Goal: Information Seeking & Learning: Learn about a topic

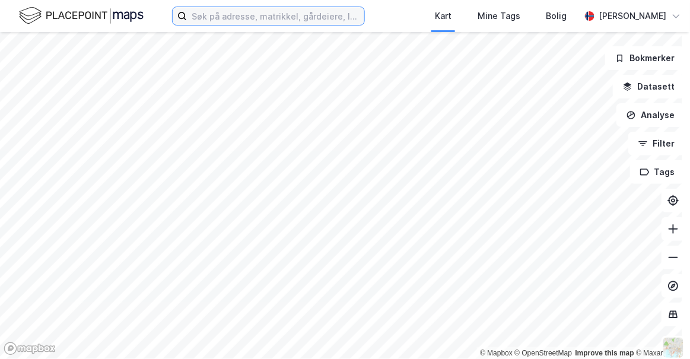
click at [211, 17] on input at bounding box center [276, 16] width 178 height 18
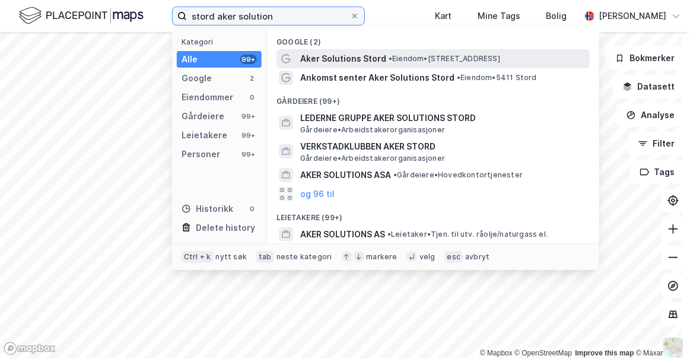
type input "stord aker solution"
click at [339, 61] on span "Aker Solutions Stord" at bounding box center [343, 59] width 86 height 14
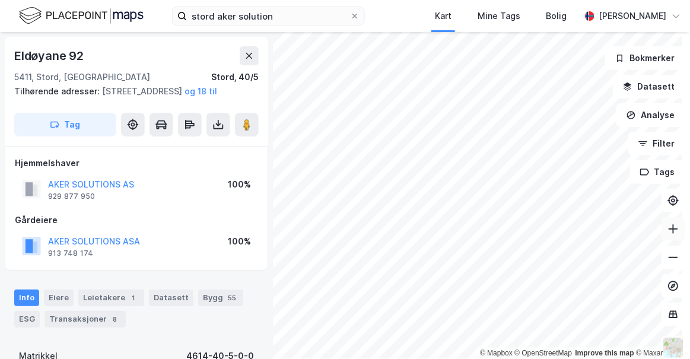
click at [668, 230] on icon at bounding box center [674, 229] width 12 height 12
click at [670, 225] on icon at bounding box center [674, 229] width 12 height 12
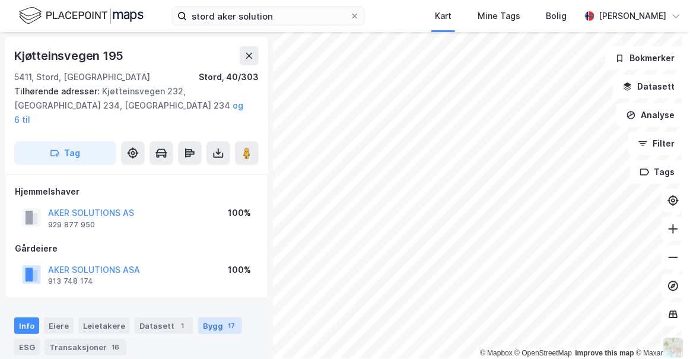
click at [202, 318] on div "Bygg 17" at bounding box center [220, 326] width 44 height 17
click at [668, 227] on icon at bounding box center [674, 229] width 12 height 12
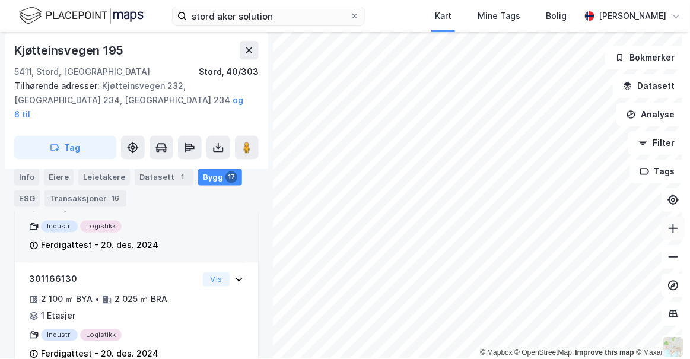
scroll to position [395, 0]
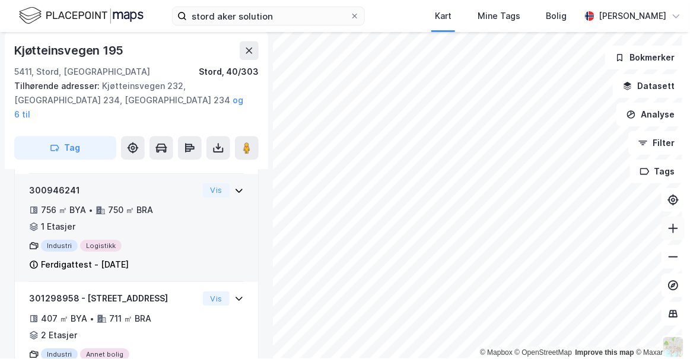
scroll to position [828, 0]
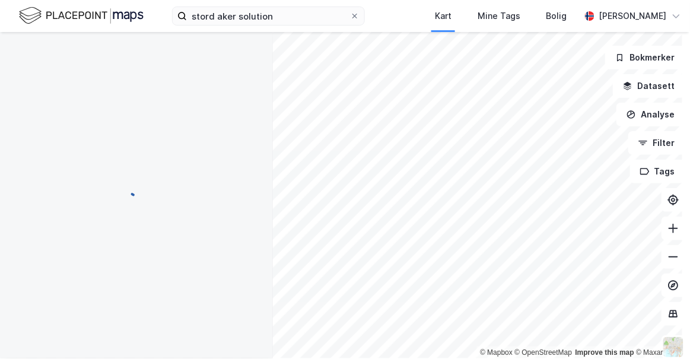
scroll to position [133, 0]
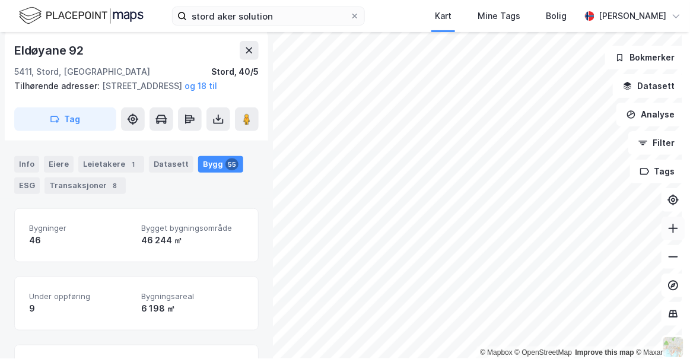
click at [673, 232] on icon at bounding box center [673, 228] width 1 height 9
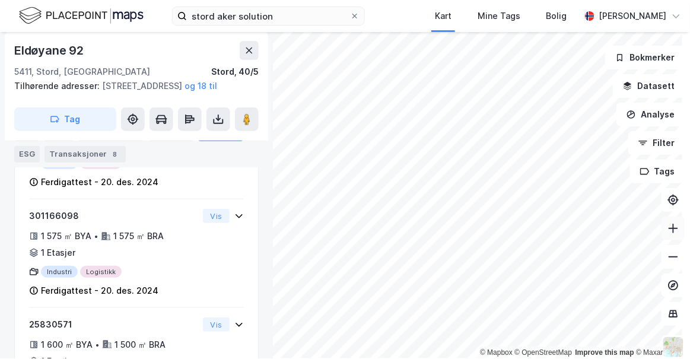
scroll to position [0, 0]
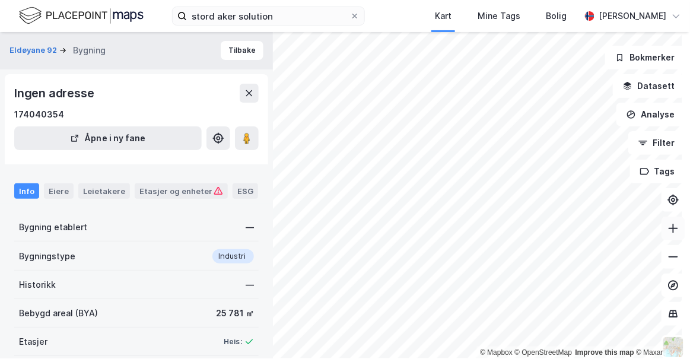
scroll to position [57, 0]
